Goal: Transaction & Acquisition: Obtain resource

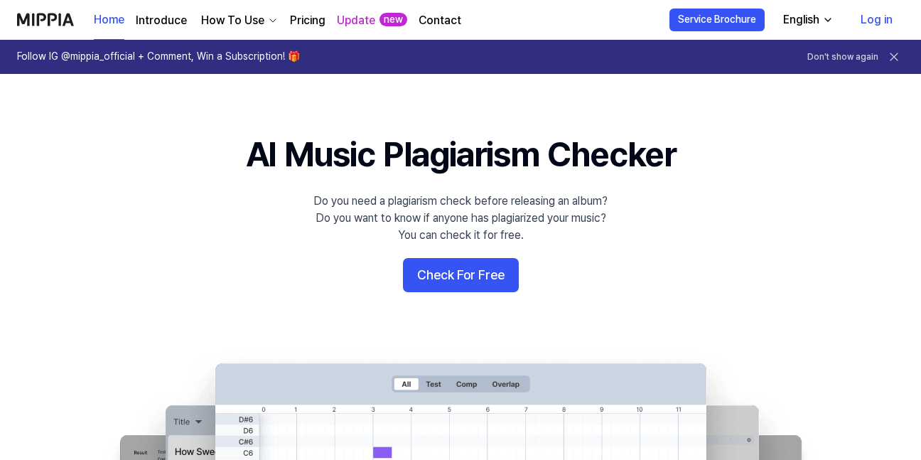
click at [306, 15] on link "Pricing" at bounding box center [308, 20] width 36 height 17
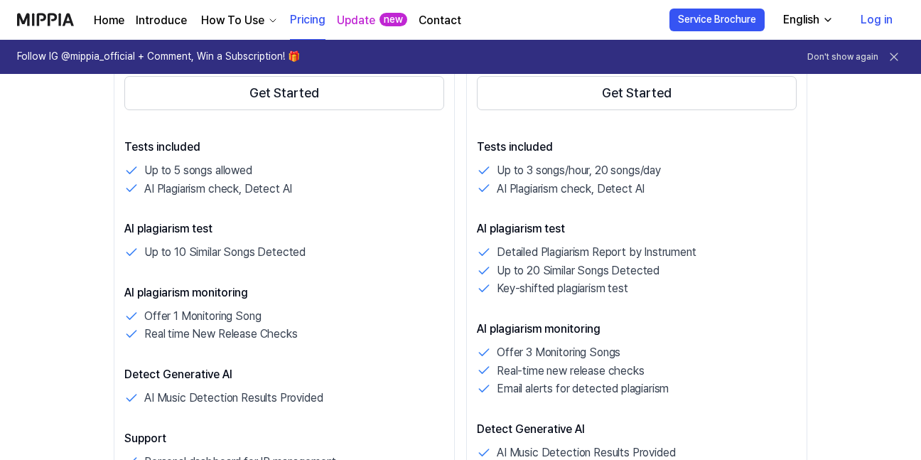
scroll to position [355, 0]
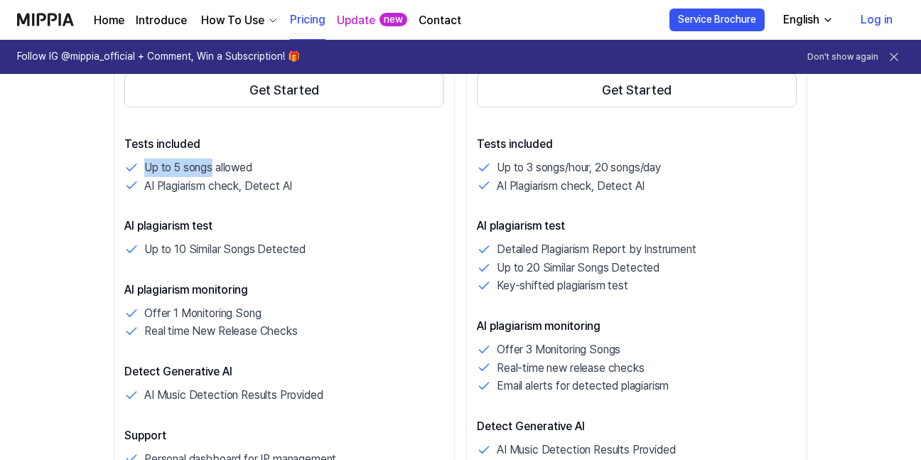
drag, startPoint x: 141, startPoint y: 164, endPoint x: 212, endPoint y: 166, distance: 70.4
click at [212, 166] on div "Up to 5 songs allowed" at bounding box center [284, 168] width 320 height 18
click at [247, 166] on p "Up to 5 songs allowed" at bounding box center [198, 168] width 108 height 18
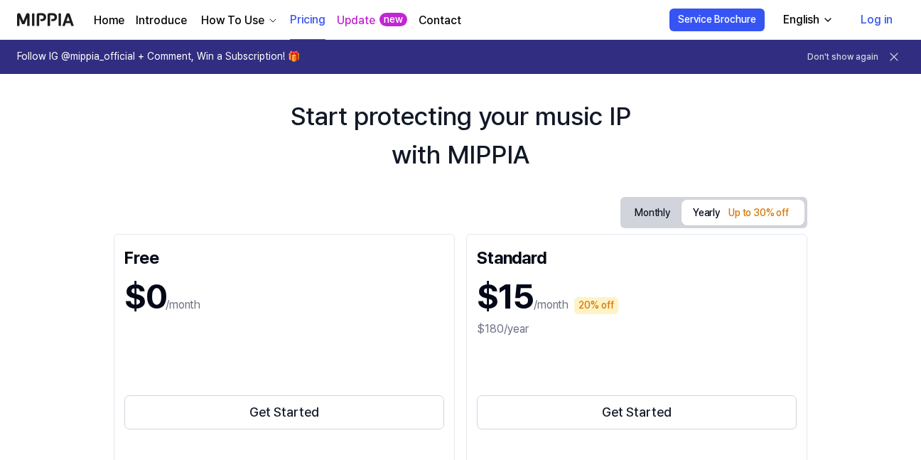
scroll to position [0, 0]
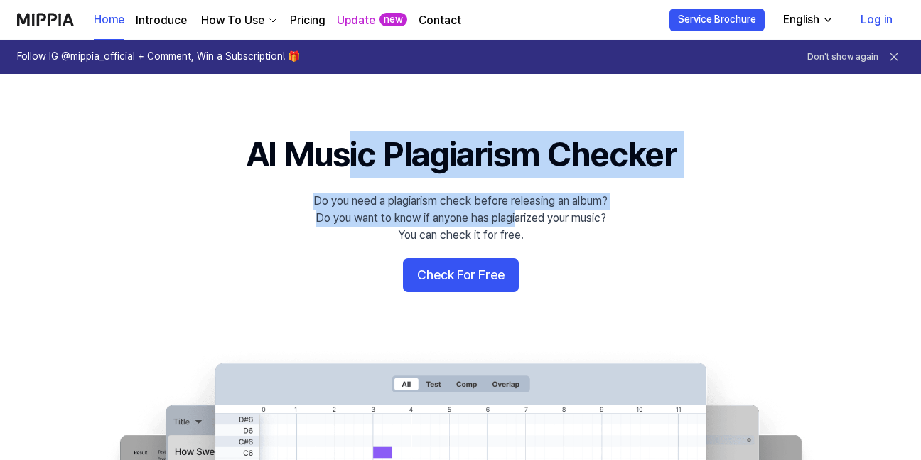
drag, startPoint x: 336, startPoint y: 185, endPoint x: 590, endPoint y: 225, distance: 257.6
click at [523, 225] on 배너 "AI Music Plagiarism Checker Do you need a plagiarism check before releasing an …" at bounding box center [460, 389] width 921 height 517
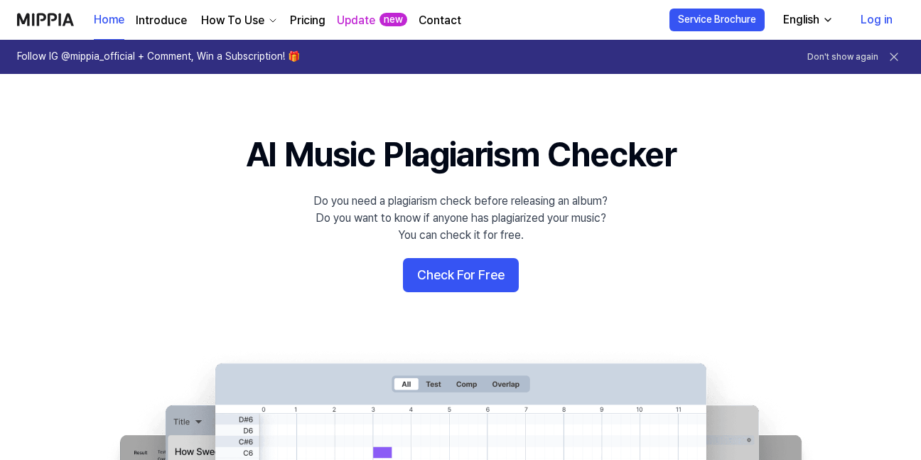
click at [650, 221] on 배너 "AI Music Plagiarism Checker Do you need a plagiarism check before releasing an …" at bounding box center [460, 389] width 921 height 517
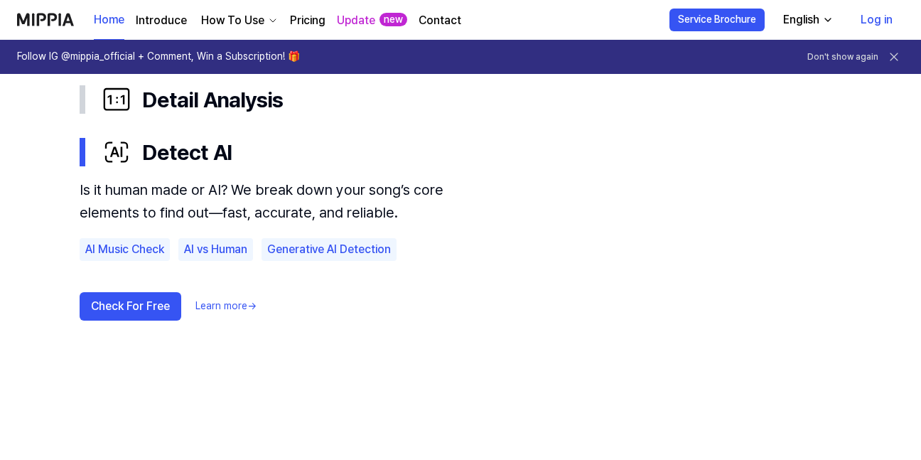
scroll to position [948, 0]
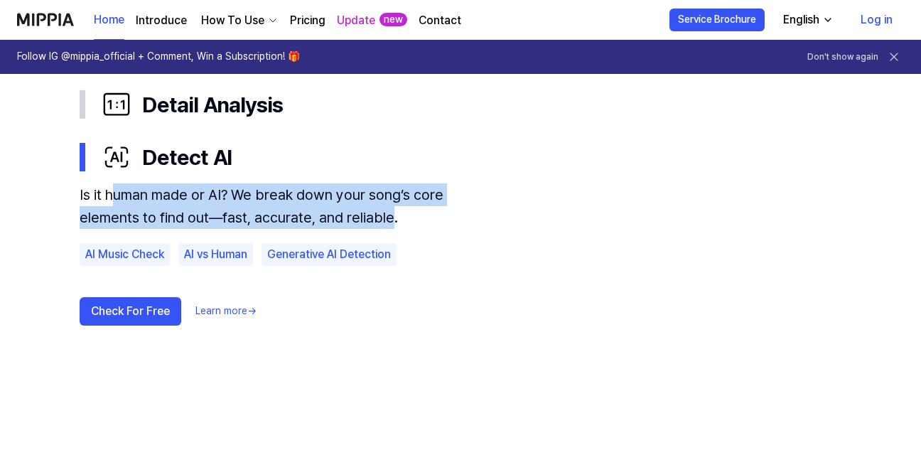
drag, startPoint x: 146, startPoint y: 193, endPoint x: 393, endPoint y: 229, distance: 249.3
click at [384, 229] on div "Is it human made or AI? We break down your song’s core elements to find out—fas…" at bounding box center [272, 274] width 384 height 182
click at [414, 198] on div "Is it human made or AI? We break down your song’s core elements to find out—fas…" at bounding box center [272, 205] width 384 height 45
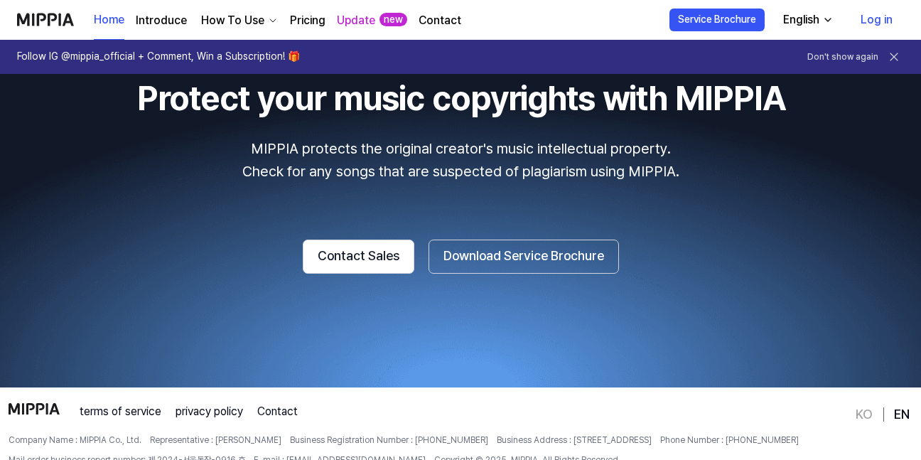
scroll to position [2623, 0]
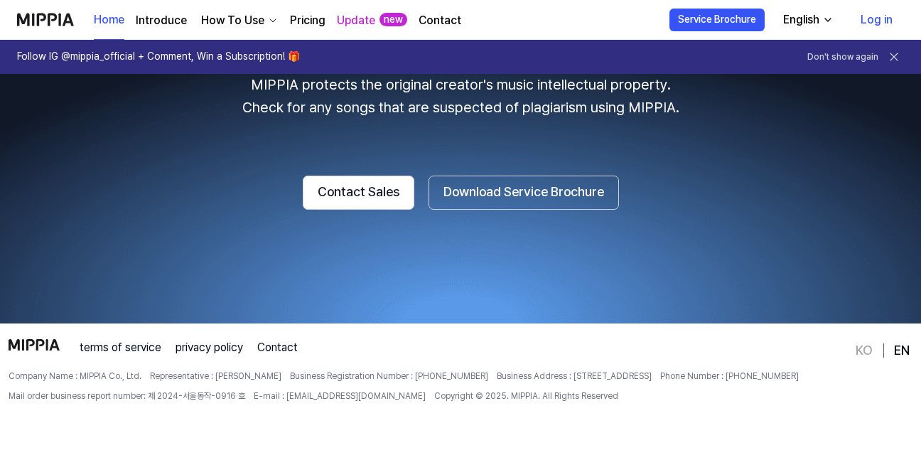
drag, startPoint x: 100, startPoint y: 378, endPoint x: 818, endPoint y: 368, distance: 718.8
click at [818, 369] on div "terms of service privacy policy Contact Company Name : MIPPIA Co., Ltd. Represe…" at bounding box center [431, 399] width 845 height 121
click at [815, 366] on div "terms of service privacy policy Contact Company Name : MIPPIA Co., Ltd. Represe…" at bounding box center [431, 399] width 845 height 121
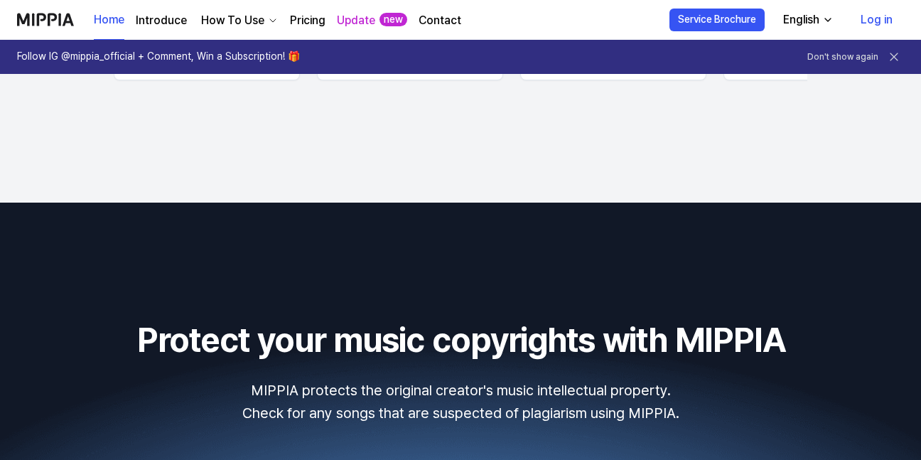
scroll to position [2387, 0]
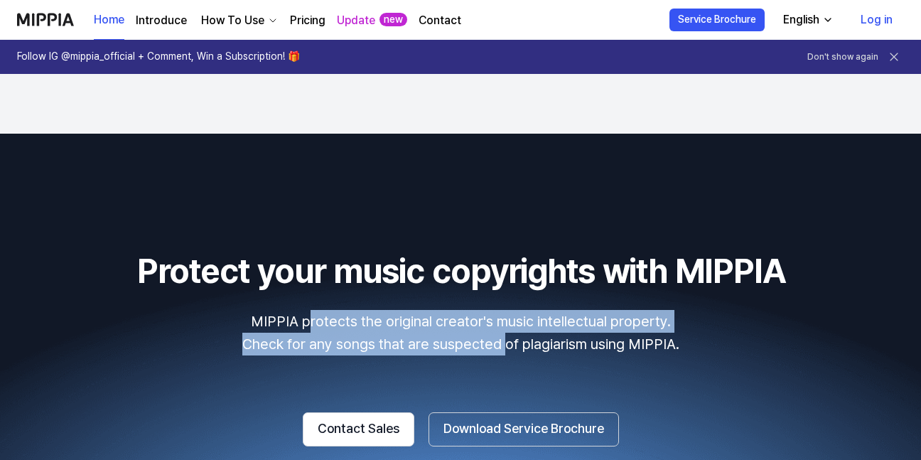
drag, startPoint x: 467, startPoint y: 330, endPoint x: 503, endPoint y: 350, distance: 41.4
click at [503, 350] on p "MIPPIA protects the original creator's music intellectual property. Check for a…" at bounding box center [460, 332] width 887 height 45
click at [539, 331] on p "MIPPIA protects the original creator's music intellectual property. Check for a…" at bounding box center [460, 332] width 887 height 45
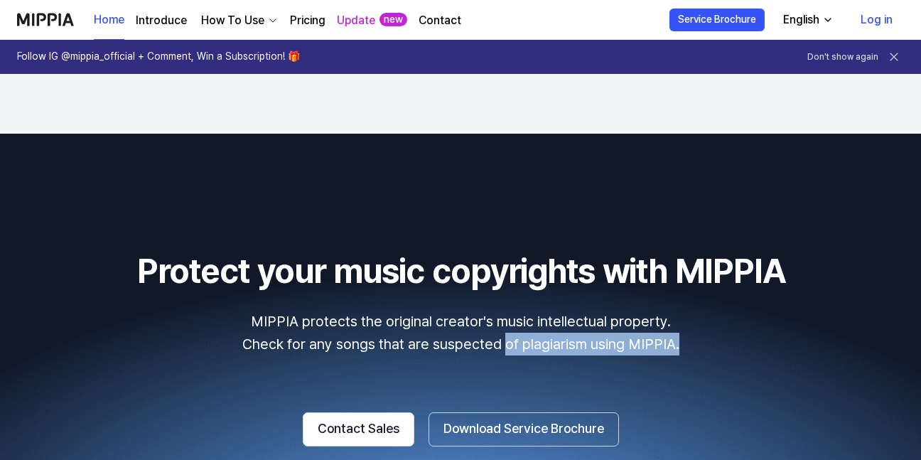
drag, startPoint x: 503, startPoint y: 349, endPoint x: 687, endPoint y: 353, distance: 184.2
click at [687, 353] on p "MIPPIA protects the original creator's music intellectual property. Check for a…" at bounding box center [460, 332] width 887 height 45
click at [802, 354] on p "MIPPIA protects the original creator's music intellectual property. Check for a…" at bounding box center [460, 332] width 887 height 45
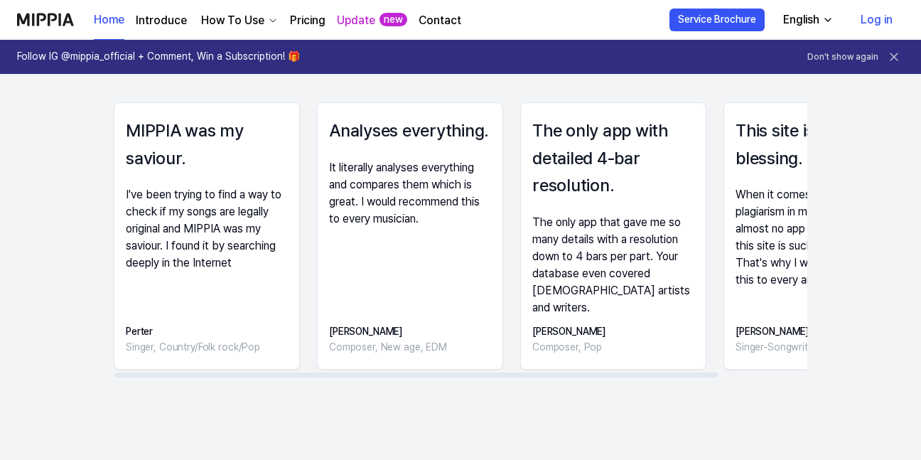
scroll to position [2031, 0]
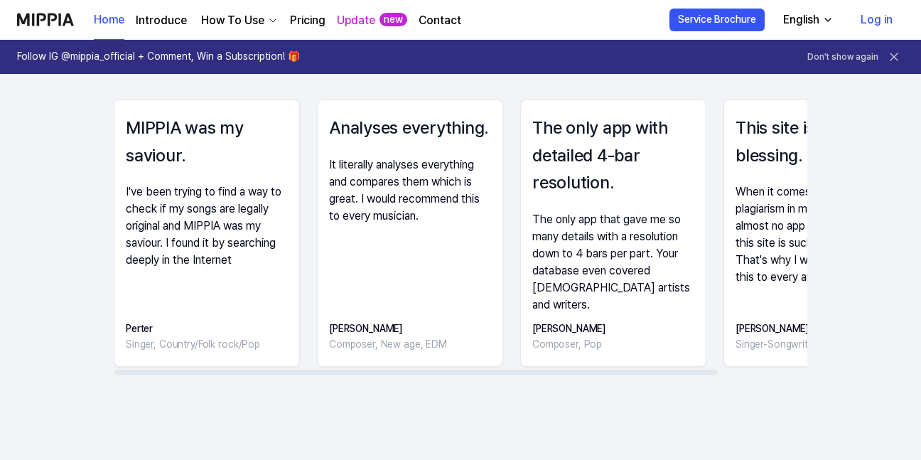
click at [0, 205] on 리뷰 "MIPPIA changes your daily life MIPPIA was my saviour. I've been trying to find …" at bounding box center [460, 216] width 921 height 546
click at [0, 227] on 리뷰 "MIPPIA changes your daily life MIPPIA was my saviour. I've been trying to find …" at bounding box center [460, 216] width 921 height 546
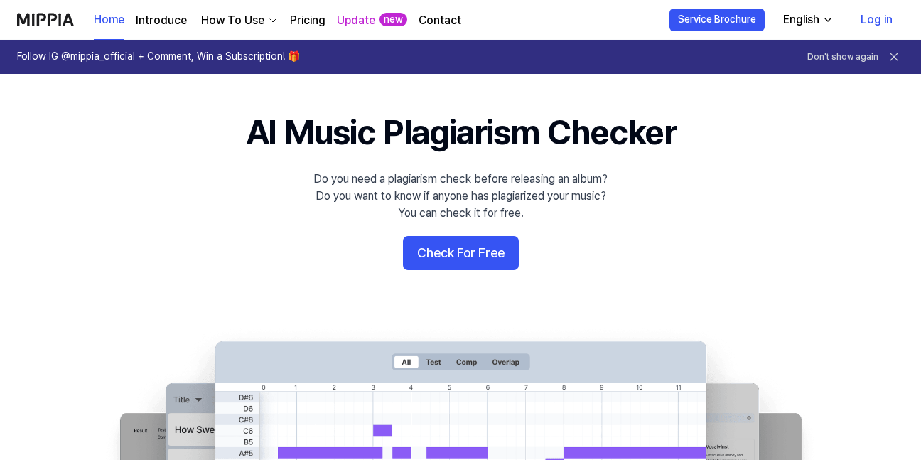
scroll to position [16, 0]
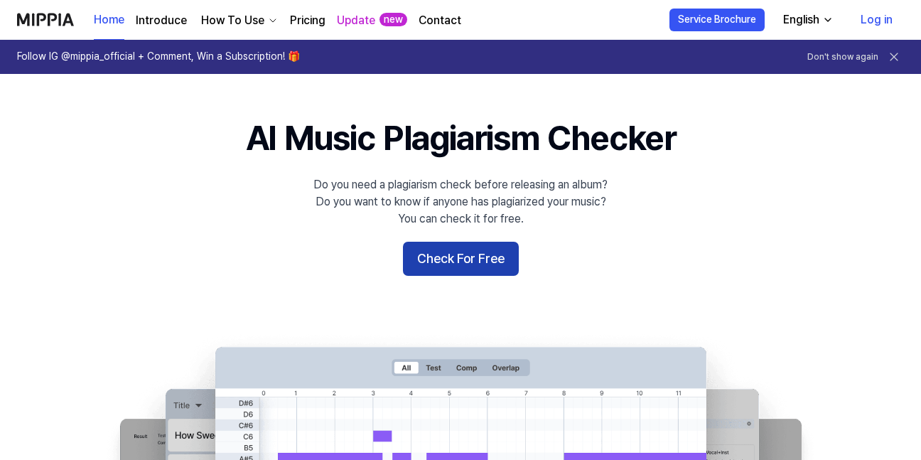
click at [454, 245] on button "Check For Free" at bounding box center [461, 259] width 116 height 34
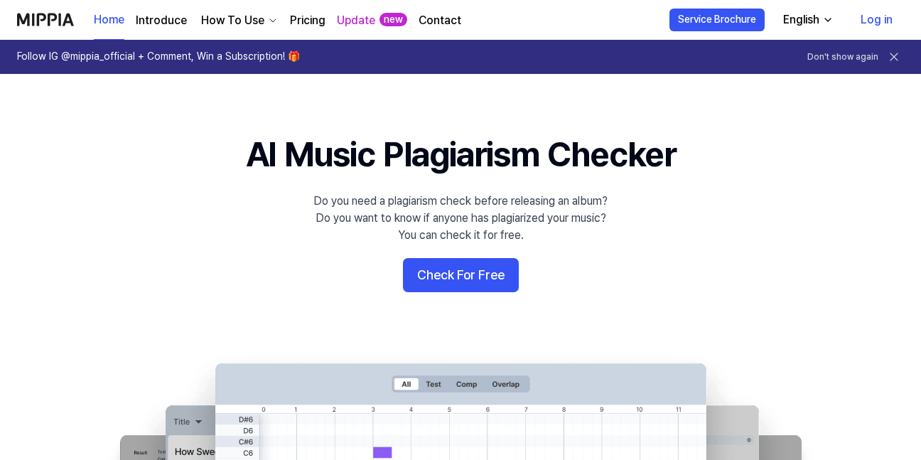
scroll to position [16, 0]
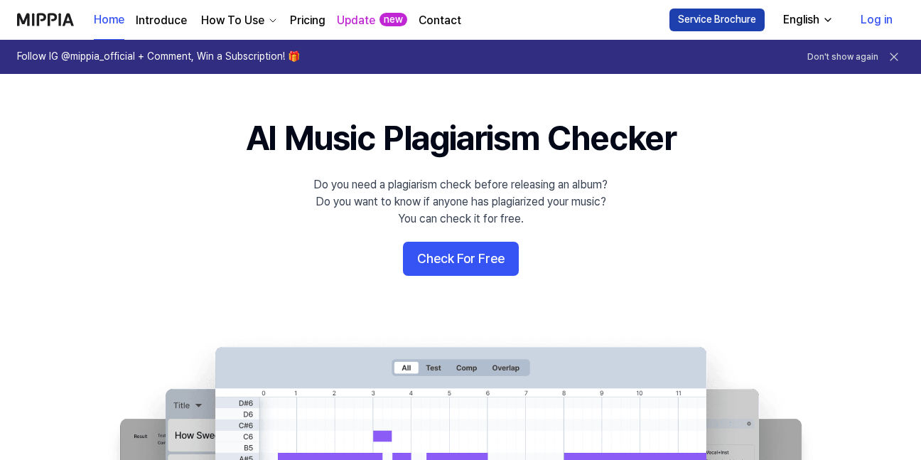
click at [732, 17] on button "Service Brochure" at bounding box center [717, 20] width 95 height 23
